Goal: Navigation & Orientation: Find specific page/section

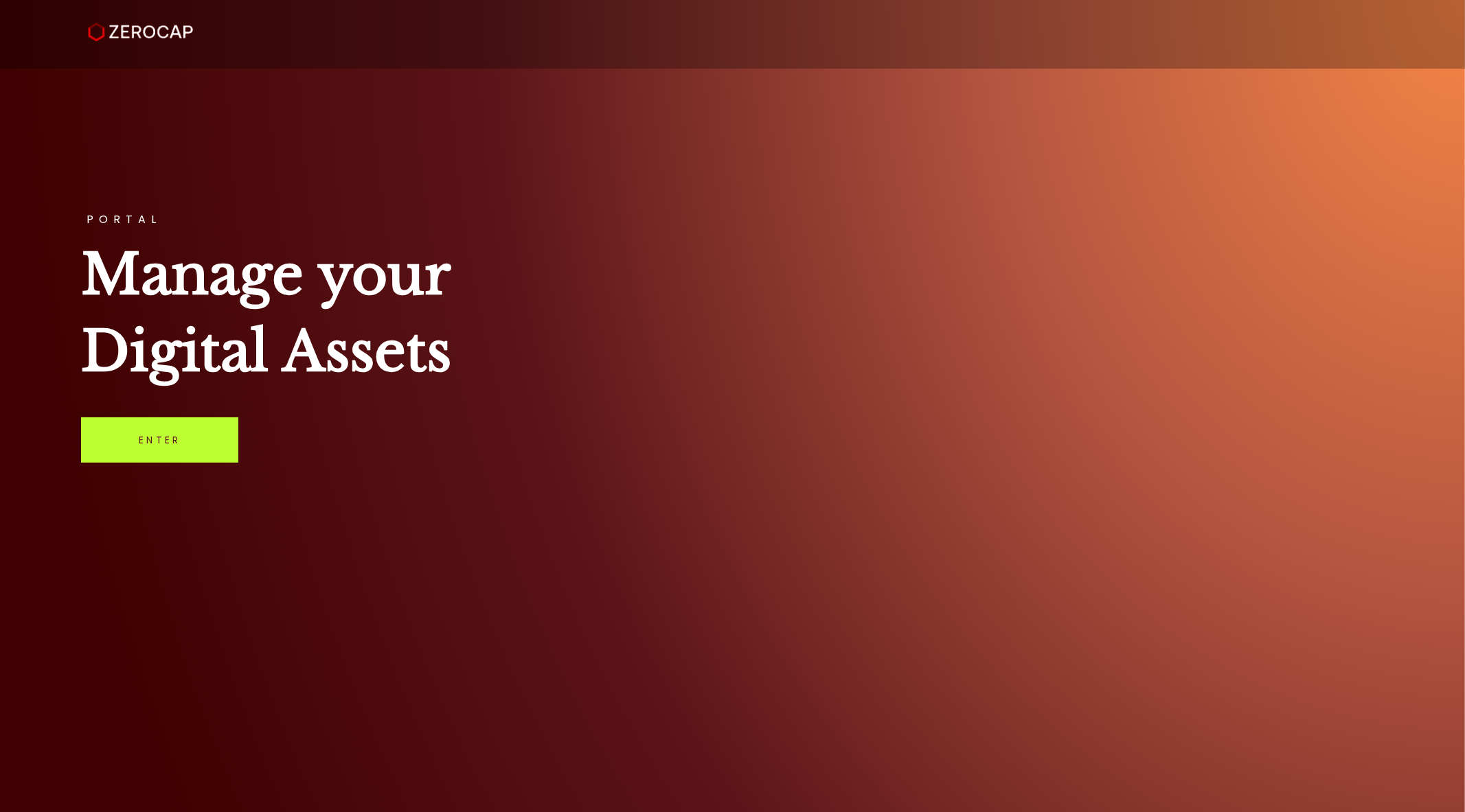
click at [173, 448] on link "Enter" at bounding box center [159, 440] width 158 height 46
